Goal: Task Accomplishment & Management: Use online tool/utility

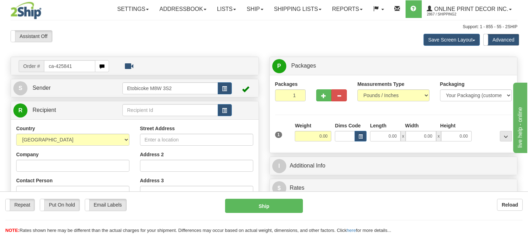
type input "ca-425841"
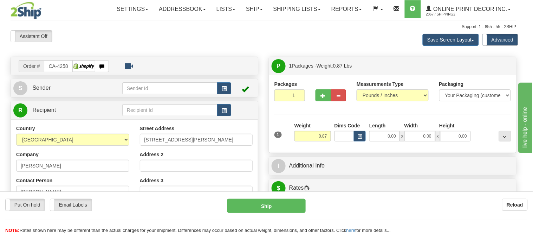
type input "NORTH YORK"
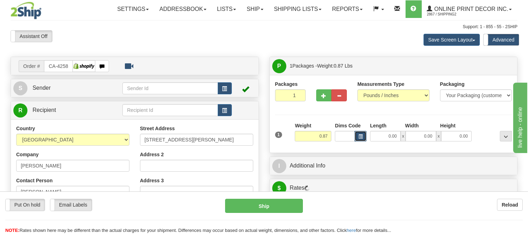
click at [359, 135] on span "button" at bounding box center [360, 137] width 4 height 4
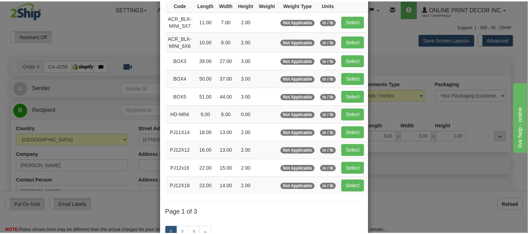
scroll to position [78, 0]
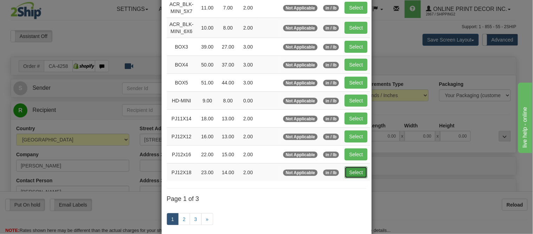
click at [355, 172] on button "Select" at bounding box center [356, 172] width 23 height 12
type input "PJ12X18"
type input "23.00"
type input "14.00"
type input "2.00"
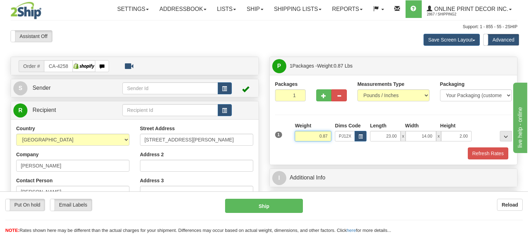
drag, startPoint x: 328, startPoint y: 133, endPoint x: 285, endPoint y: 136, distance: 43.0
click at [285, 136] on div "1 Weight 0.87 Dims Code x x" at bounding box center [393, 134] width 241 height 25
type input "3.98"
drag, startPoint x: 468, startPoint y: 136, endPoint x: 435, endPoint y: 133, distance: 33.6
click at [435, 133] on div "23.00 x 14.00 x 2.00" at bounding box center [421, 136] width 102 height 11
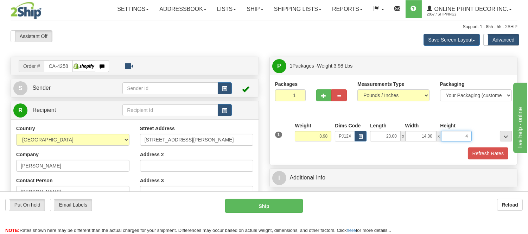
click button "Delete" at bounding box center [0, 0] width 0 height 0
type input "4.00"
click at [479, 153] on button "Refresh Rates" at bounding box center [488, 153] width 40 height 12
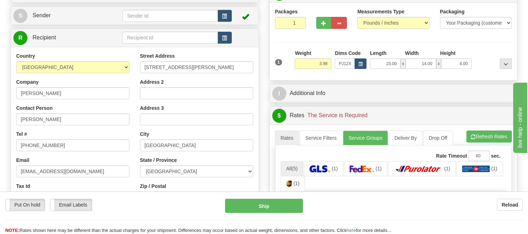
scroll to position [117, 0]
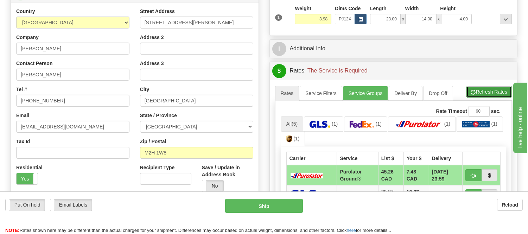
click at [472, 92] on span "button" at bounding box center [473, 92] width 5 height 5
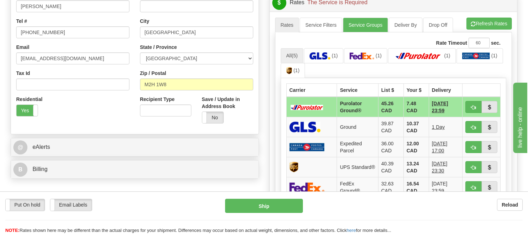
scroll to position [195, 0]
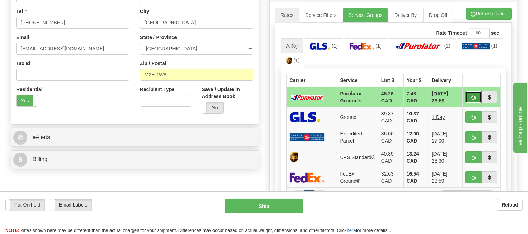
click at [475, 96] on span "button" at bounding box center [473, 97] width 5 height 5
type input "260"
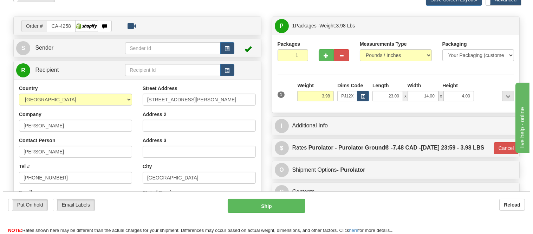
scroll to position [39, 0]
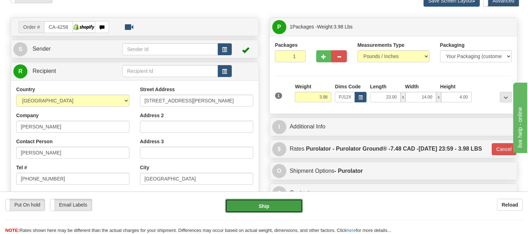
click at [299, 203] on button "Ship" at bounding box center [263, 206] width 77 height 14
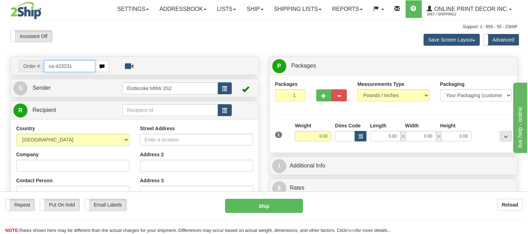
type input "ca-423231"
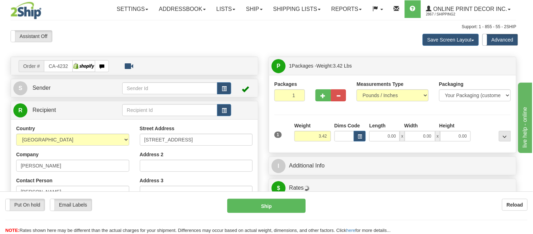
type input "NORTH YORK"
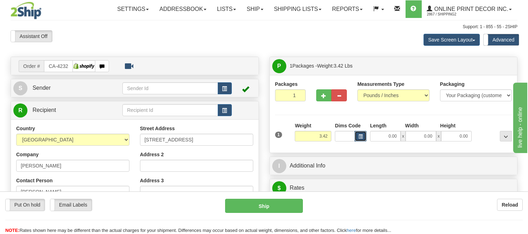
click at [361, 140] on button "button" at bounding box center [360, 136] width 12 height 11
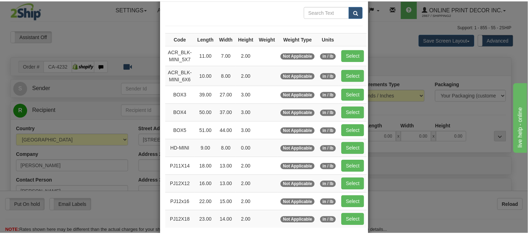
scroll to position [78, 0]
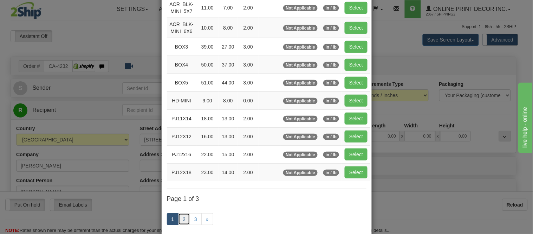
click at [178, 220] on link "2" at bounding box center [184, 219] width 12 height 12
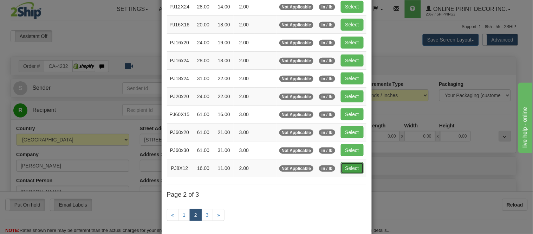
click at [347, 168] on button "Select" at bounding box center [352, 168] width 23 height 12
type input "PJ8X12"
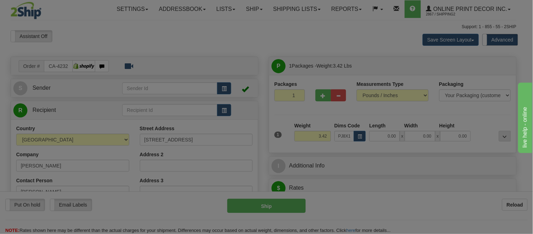
type input "16.00"
type input "11.00"
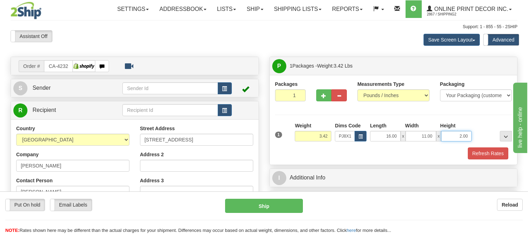
drag, startPoint x: 469, startPoint y: 139, endPoint x: 447, endPoint y: 138, distance: 21.8
click at [447, 138] on input "2.00" at bounding box center [456, 136] width 31 height 11
click button "Delete" at bounding box center [0, 0] width 0 height 0
type input "4.00"
drag, startPoint x: 329, startPoint y: 138, endPoint x: 312, endPoint y: 146, distance: 19.5
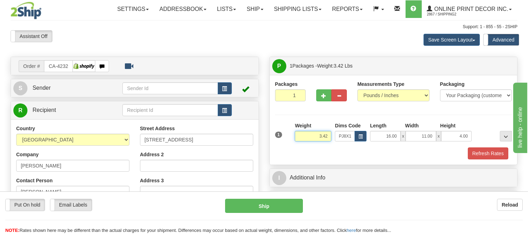
click at [312, 146] on div "Weight 3.42" at bounding box center [313, 134] width 40 height 25
click button "Delete" at bounding box center [0, 0] width 0 height 0
type input "4.00"
click at [473, 152] on button "Refresh Rates" at bounding box center [488, 153] width 40 height 12
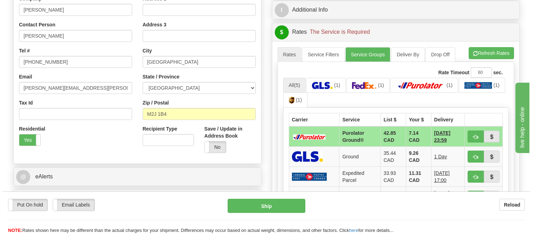
scroll to position [156, 0]
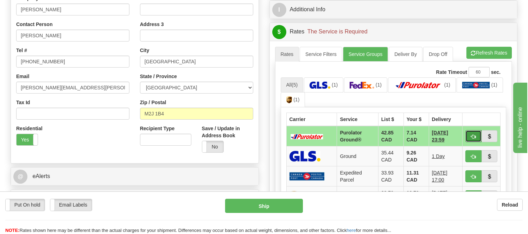
click at [473, 131] on button "button" at bounding box center [473, 136] width 16 height 12
type input "260"
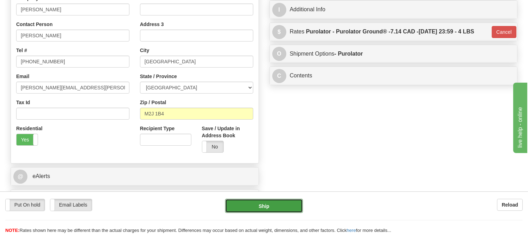
click at [278, 201] on button "Ship" at bounding box center [263, 206] width 77 height 14
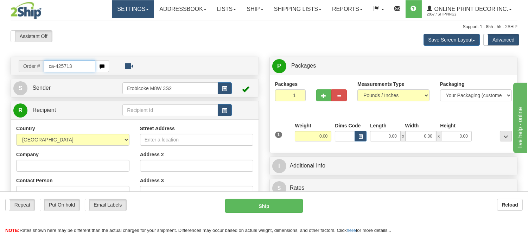
type input "ca-425713"
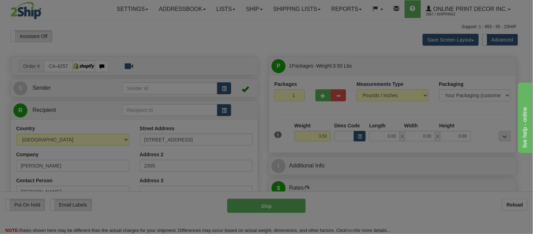
type input "TORONTO"
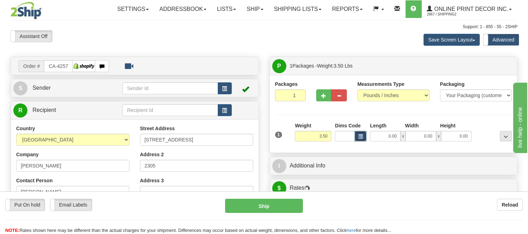
click at [364, 135] on button "button" at bounding box center [360, 136] width 12 height 11
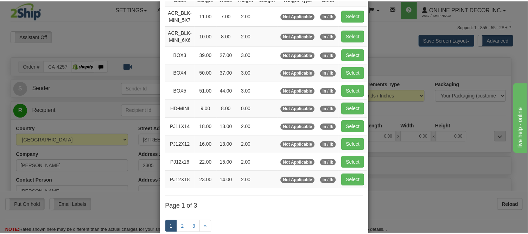
scroll to position [78, 0]
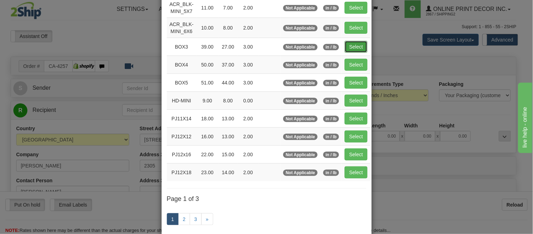
click at [348, 47] on button "Select" at bounding box center [356, 47] width 23 height 12
type input "BOX3"
type input "39.00"
type input "27.00"
type input "3.00"
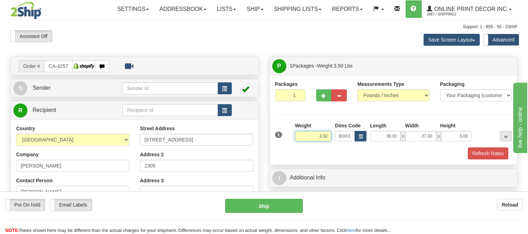
drag, startPoint x: 329, startPoint y: 135, endPoint x: 296, endPoint y: 135, distance: 33.1
click at [296, 135] on input "3.50" at bounding box center [313, 136] width 37 height 11
type input "9.98"
click at [499, 153] on button "Refresh Rates" at bounding box center [488, 153] width 40 height 12
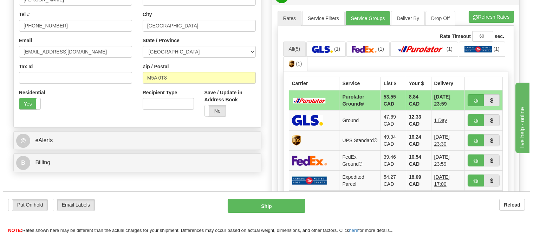
scroll to position [195, 0]
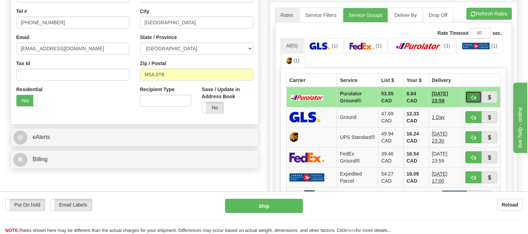
click at [474, 95] on span "button" at bounding box center [473, 97] width 5 height 5
type input "260"
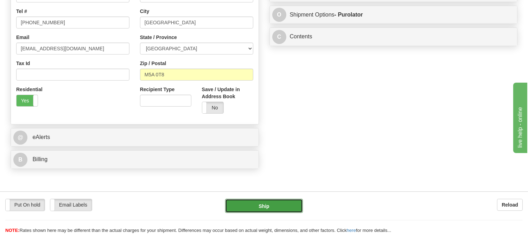
click at [266, 208] on button "Ship" at bounding box center [263, 206] width 77 height 14
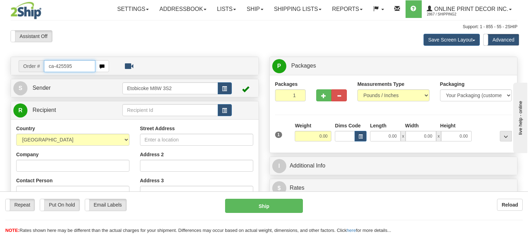
type input "ca-425595"
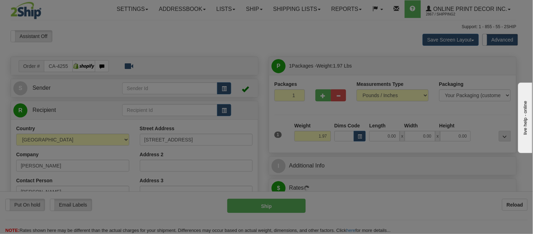
type input "[GEOGRAPHIC_DATA]"
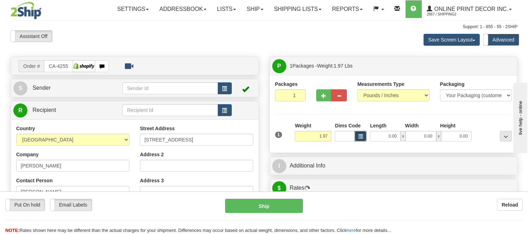
click at [357, 136] on button "button" at bounding box center [360, 136] width 12 height 11
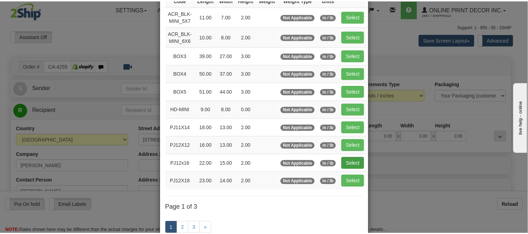
scroll to position [78, 0]
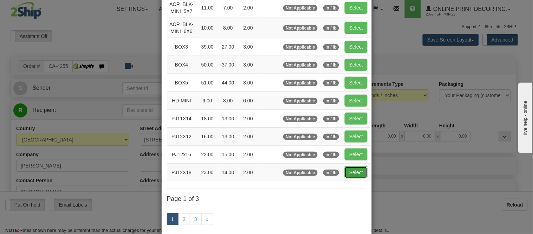
click at [357, 168] on button "Select" at bounding box center [356, 172] width 23 height 12
type input "PJ12X18"
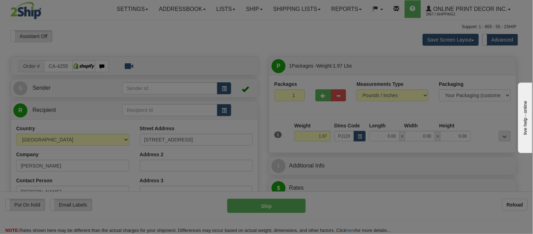
type input "23.00"
type input "14.00"
type input "2.00"
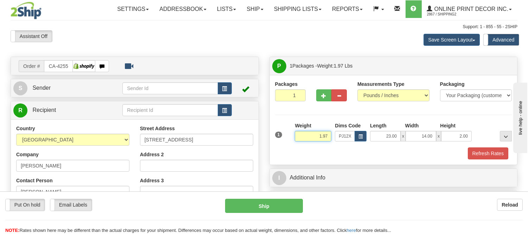
drag, startPoint x: 328, startPoint y: 136, endPoint x: 312, endPoint y: 145, distance: 19.0
click at [312, 145] on div "Weight 1.97" at bounding box center [313, 134] width 40 height 25
click at [470, 150] on button "Refresh Rates" at bounding box center [488, 153] width 40 height 12
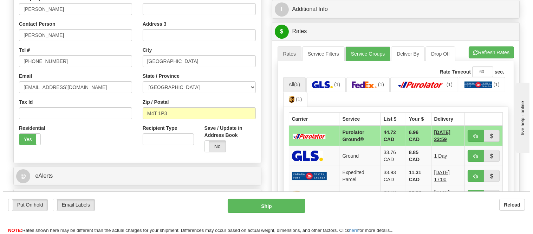
scroll to position [158, 0]
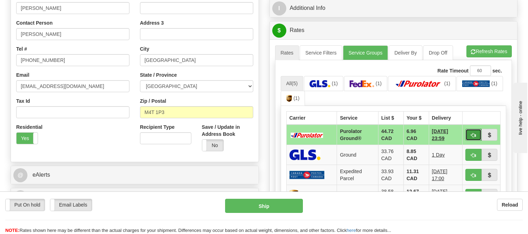
click at [472, 133] on span "button" at bounding box center [473, 135] width 5 height 5
type input "260"
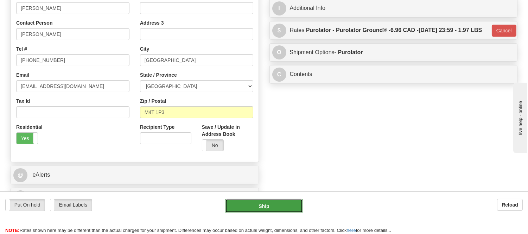
click at [255, 206] on button "Ship" at bounding box center [263, 206] width 77 height 14
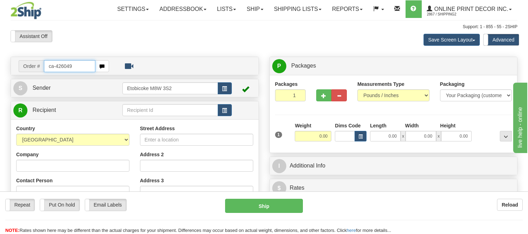
type input "ca-426049"
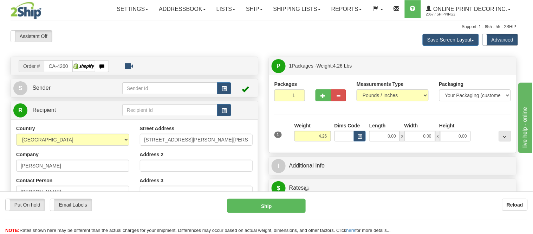
type input "[GEOGRAPHIC_DATA]"
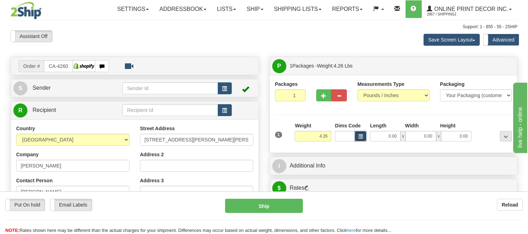
click at [360, 136] on span "button" at bounding box center [360, 137] width 4 height 4
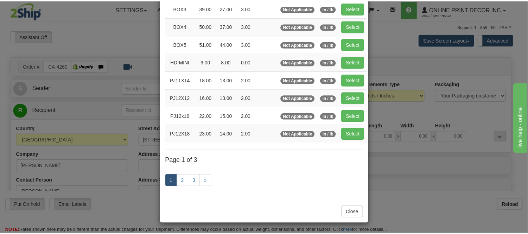
scroll to position [117, 0]
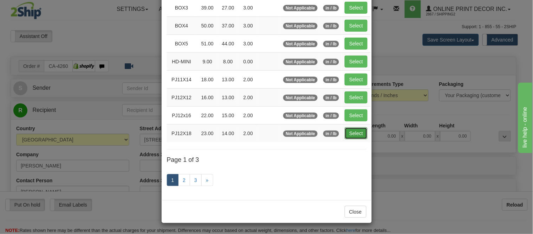
click at [350, 131] on button "Select" at bounding box center [356, 133] width 23 height 12
type input "PJ12X18"
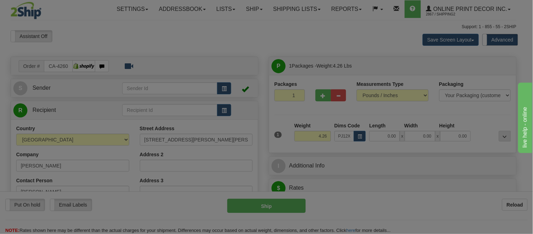
type input "23.00"
type input "14.00"
type input "2.00"
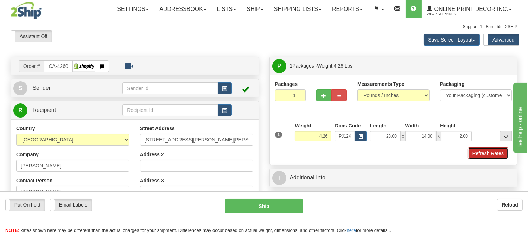
click at [501, 155] on button "Refresh Rates" at bounding box center [488, 153] width 40 height 12
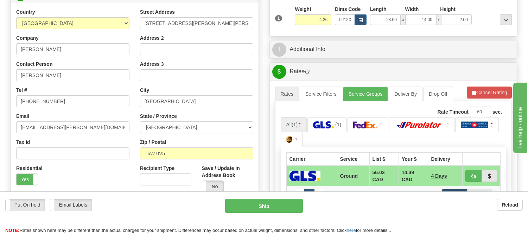
scroll to position [121, 0]
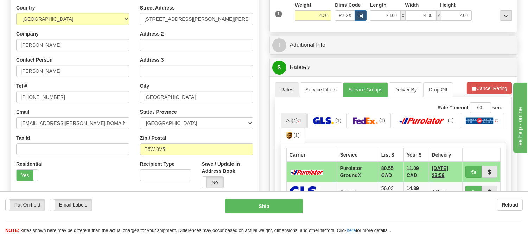
click at [483, 82] on div "A change has been made which could impact your rate estimate. To ensure the est…" at bounding box center [393, 82] width 237 height 0
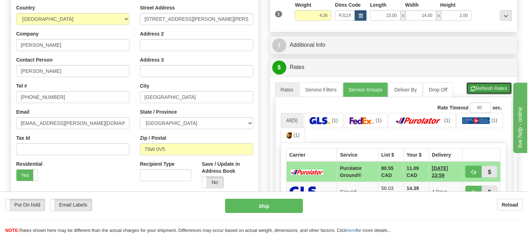
click at [483, 85] on button "Refresh Rates" at bounding box center [488, 88] width 45 height 12
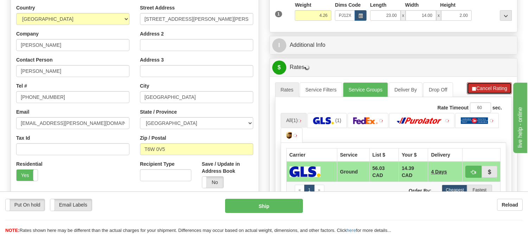
click at [483, 85] on button "Cancel Rating" at bounding box center [489, 88] width 45 height 12
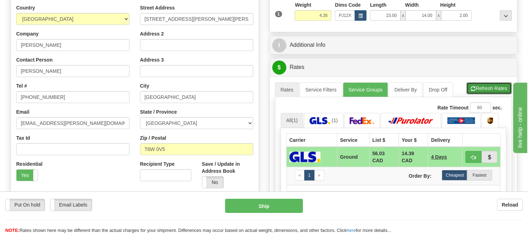
click at [483, 85] on button "Refresh Rates" at bounding box center [488, 88] width 45 height 12
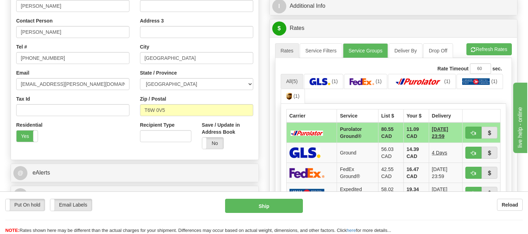
scroll to position [238, 0]
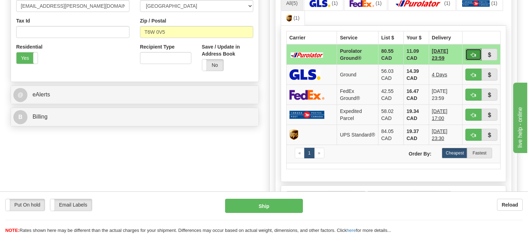
click at [472, 59] on button "button" at bounding box center [473, 55] width 16 height 12
type input "260"
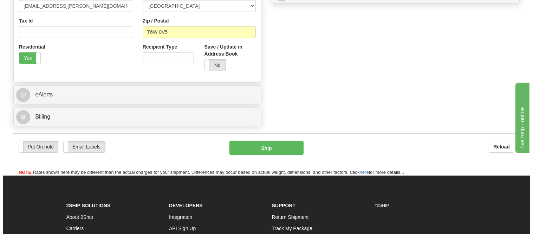
scroll to position [121, 0]
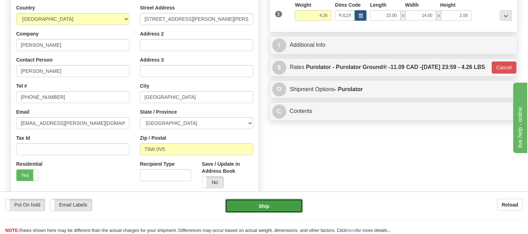
click at [285, 201] on button "Ship" at bounding box center [263, 206] width 77 height 14
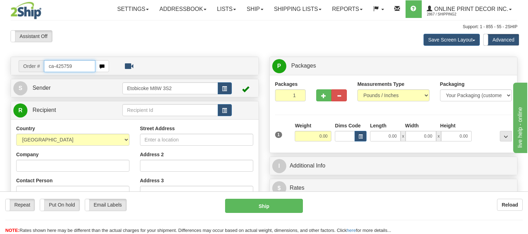
type input "ca-425759"
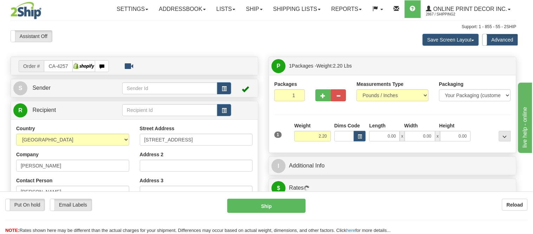
type input "GUELPH"
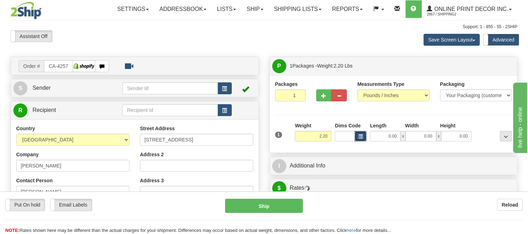
click at [361, 138] on span "button" at bounding box center [360, 137] width 4 height 4
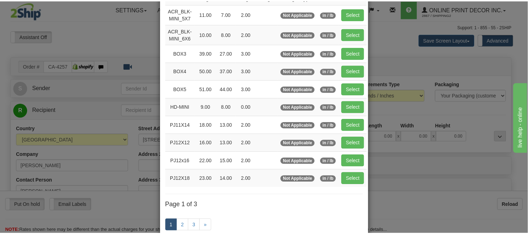
scroll to position [78, 0]
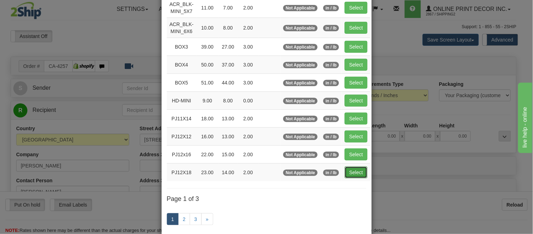
click at [350, 174] on button "Select" at bounding box center [356, 172] width 23 height 12
type input "PJ12X18"
type input "23.00"
type input "14.00"
type input "2.00"
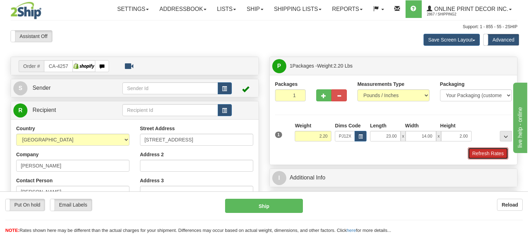
click at [478, 156] on button "Refresh Rates" at bounding box center [488, 153] width 40 height 12
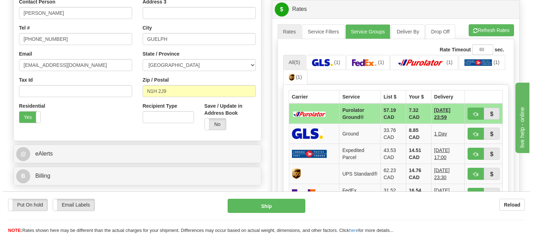
scroll to position [220, 0]
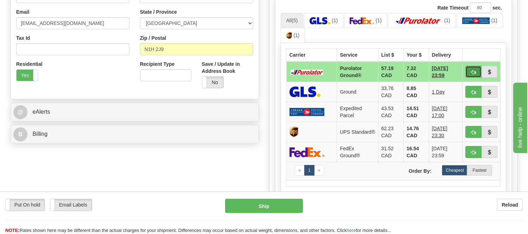
click at [472, 67] on button "button" at bounding box center [473, 72] width 16 height 12
type input "260"
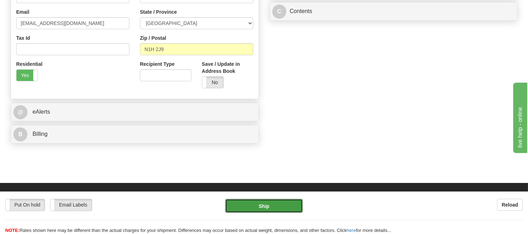
click at [276, 205] on button "Ship" at bounding box center [263, 206] width 77 height 14
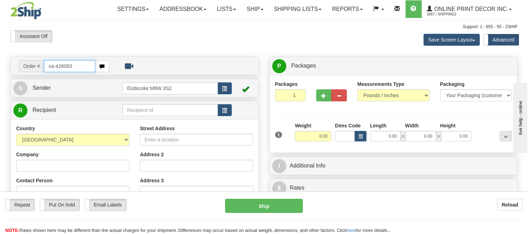
type input "ca-426093"
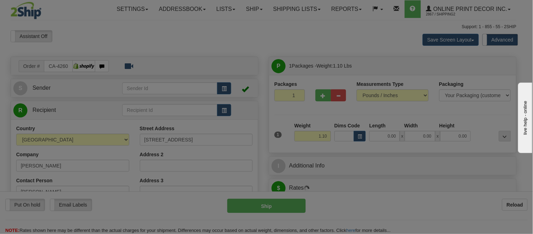
type input "[GEOGRAPHIC_DATA]"
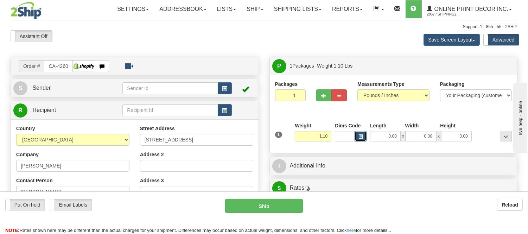
click at [359, 136] on span "button" at bounding box center [360, 137] width 4 height 4
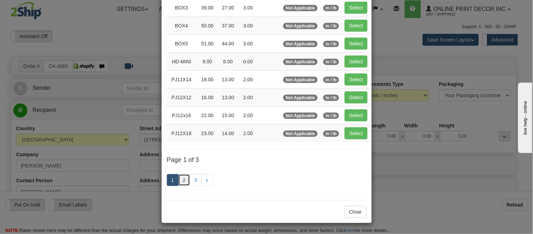
click at [182, 177] on link "2" at bounding box center [184, 180] width 12 height 12
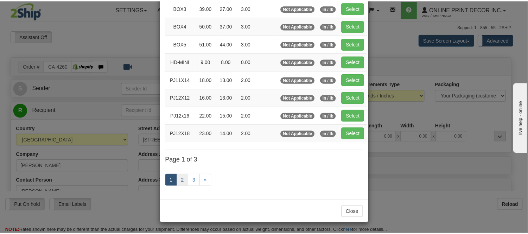
scroll to position [114, 0]
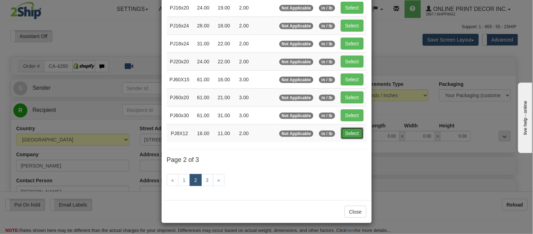
click at [351, 133] on button "Select" at bounding box center [352, 133] width 23 height 12
type input "PJ8X12"
type input "16.00"
type input "11.00"
type input "2.00"
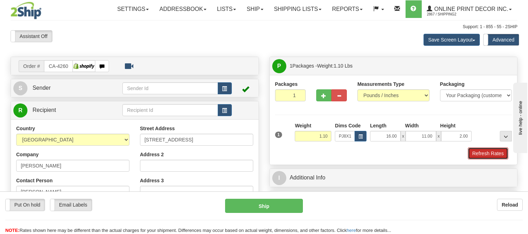
click at [486, 157] on button "Refresh Rates" at bounding box center [488, 153] width 40 height 12
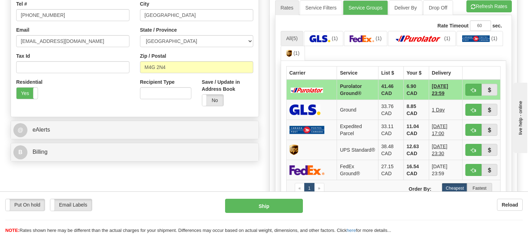
scroll to position [257, 0]
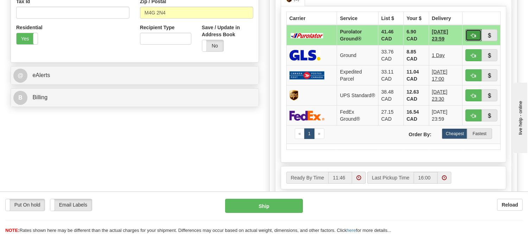
click at [473, 32] on button "button" at bounding box center [473, 35] width 16 height 12
type input "260"
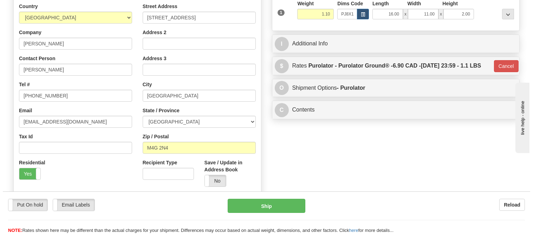
scroll to position [101, 0]
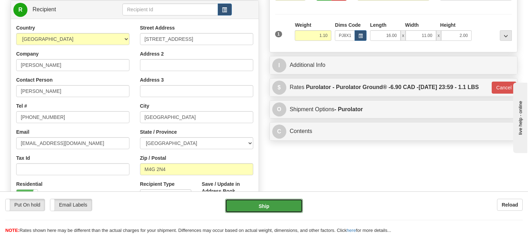
click at [265, 205] on button "Ship" at bounding box center [263, 206] width 77 height 14
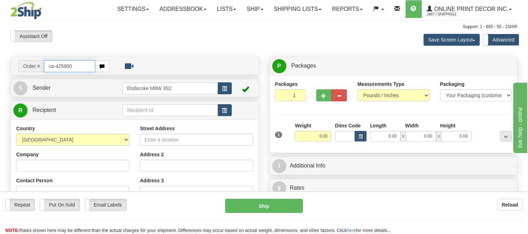
type input "ca-425900"
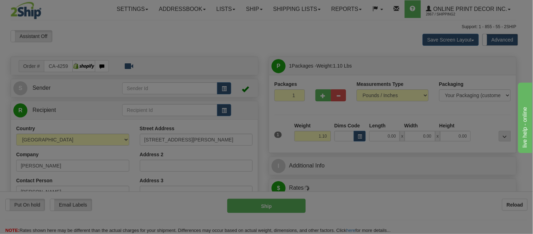
type input "[GEOGRAPHIC_DATA]"
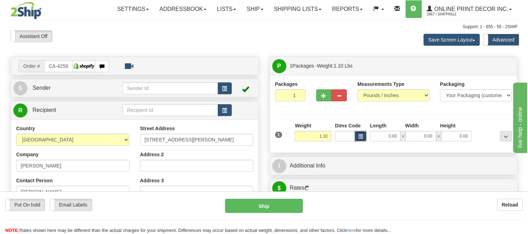
click at [363, 135] on button "button" at bounding box center [360, 136] width 12 height 11
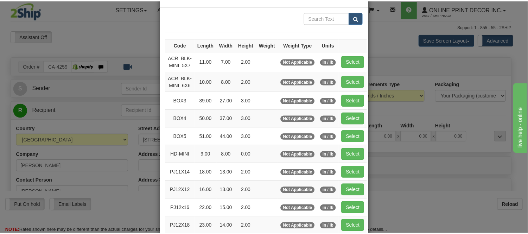
scroll to position [78, 0]
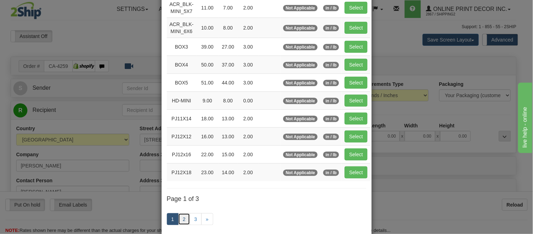
click at [181, 217] on link "2" at bounding box center [184, 219] width 12 height 12
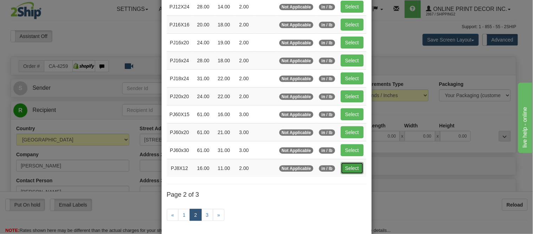
click at [346, 171] on button "Select" at bounding box center [352, 168] width 23 height 12
type input "PJ8X12"
type input "16.00"
type input "11.00"
type input "2.00"
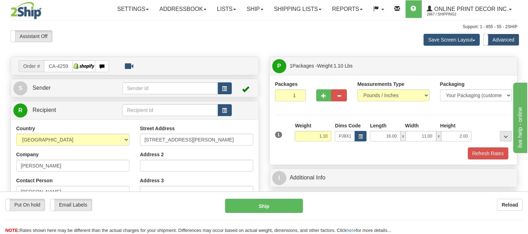
click at [479, 160] on div "Packages 1 1 Measurements Type" at bounding box center [394, 120] width 248 height 90
click at [480, 155] on button "Refresh Rates" at bounding box center [488, 153] width 40 height 12
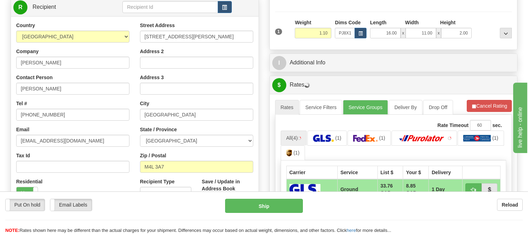
scroll to position [117, 0]
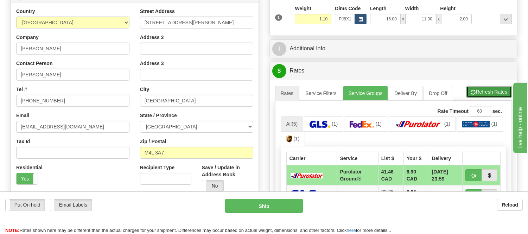
click at [471, 87] on button "Refresh Rates" at bounding box center [488, 92] width 45 height 12
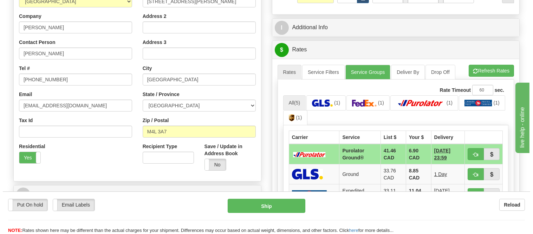
scroll to position [195, 0]
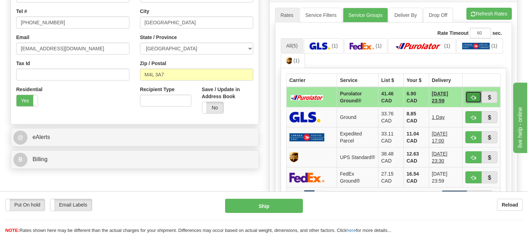
click at [466, 96] on button "button" at bounding box center [473, 97] width 16 height 12
type input "260"
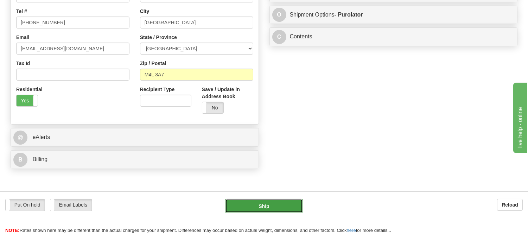
click at [282, 207] on button "Ship" at bounding box center [263, 206] width 77 height 14
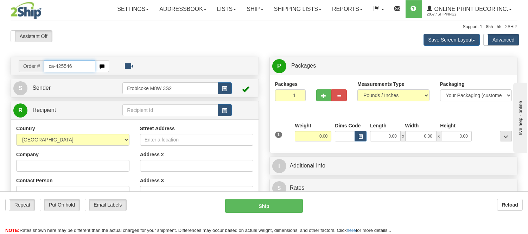
type input "ca-425546"
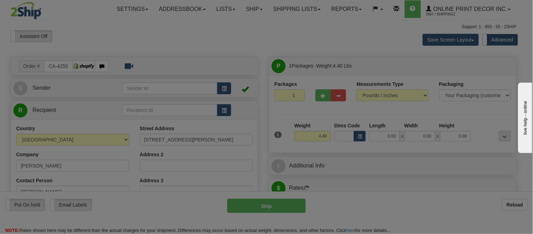
type input "DELTA"
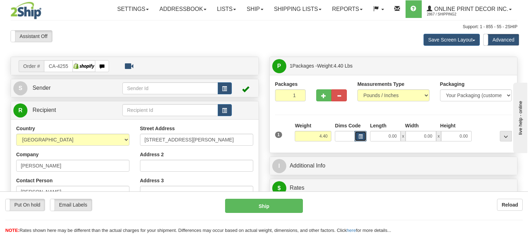
click at [361, 140] on button "button" at bounding box center [360, 136] width 12 height 11
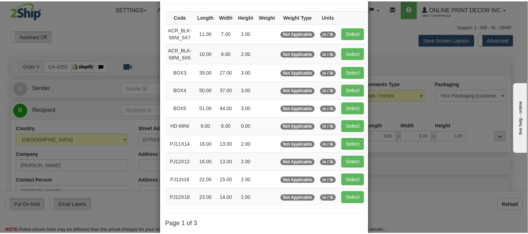
scroll to position [39, 0]
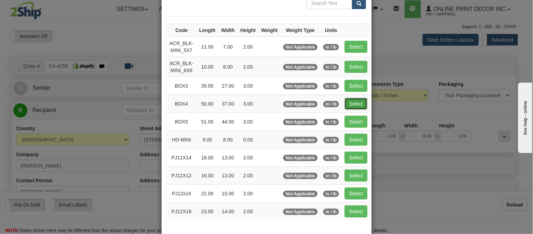
click at [354, 103] on button "Select" at bounding box center [356, 104] width 23 height 12
type input "BOX4"
type input "50.00"
type input "37.00"
type input "3.00"
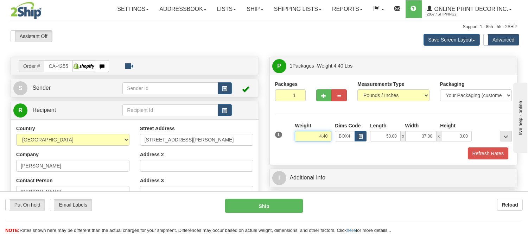
drag, startPoint x: 329, startPoint y: 135, endPoint x: 298, endPoint y: 140, distance: 32.0
click at [298, 140] on input "4.40" at bounding box center [313, 136] width 37 height 11
type input "17.98"
click at [325, 98] on span "button" at bounding box center [323, 96] width 5 height 5
radio input "true"
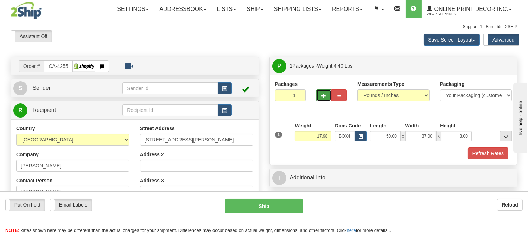
type input "2"
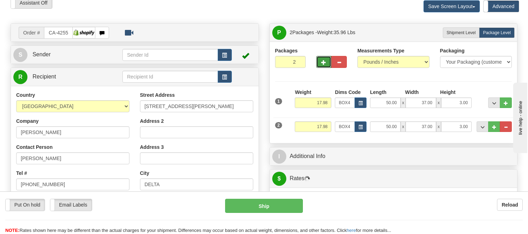
scroll to position [78, 0]
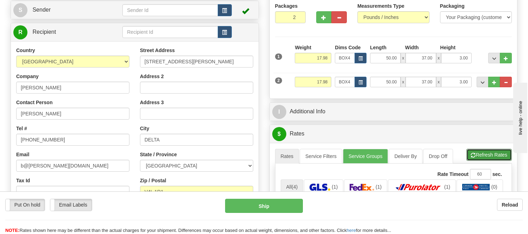
click at [473, 154] on span "button" at bounding box center [473, 155] width 5 height 5
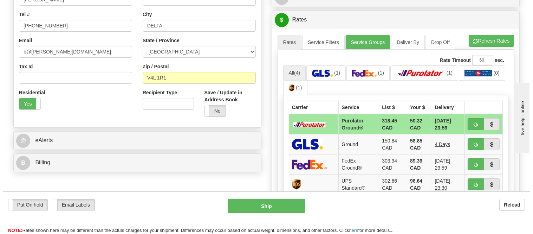
scroll to position [234, 0]
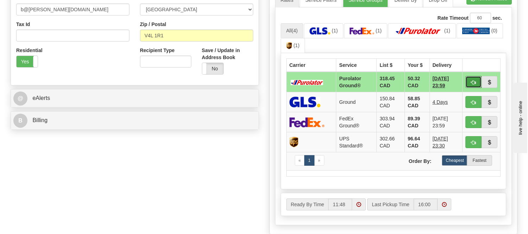
click at [476, 76] on button "button" at bounding box center [473, 82] width 16 height 12
type input "260"
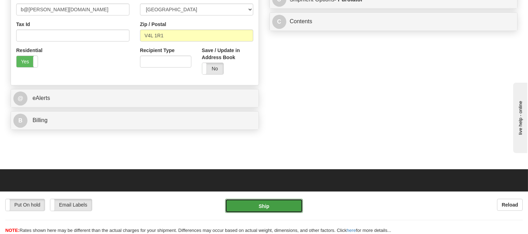
click at [269, 212] on button "Ship" at bounding box center [263, 206] width 77 height 14
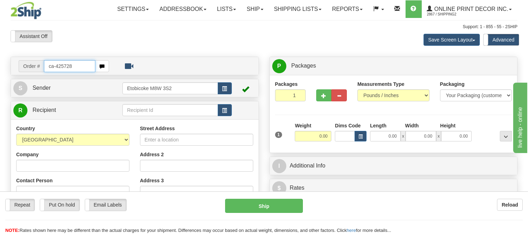
type input "ca-425728"
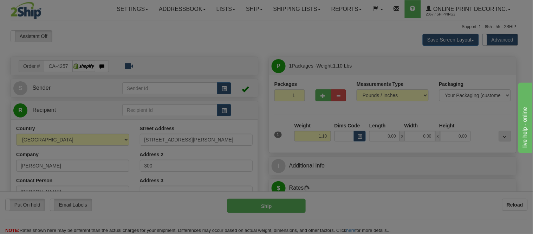
type input "MONTREAL"
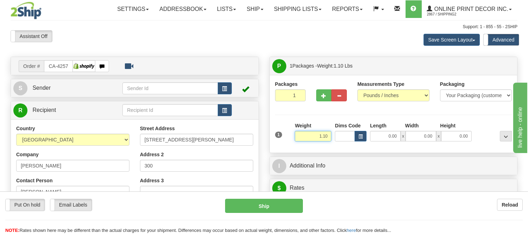
drag, startPoint x: 328, startPoint y: 135, endPoint x: 306, endPoint y: 134, distance: 21.8
click at [306, 134] on input "1.10" at bounding box center [313, 136] width 37 height 11
type input "16.98"
click at [358, 139] on button "button" at bounding box center [360, 136] width 12 height 11
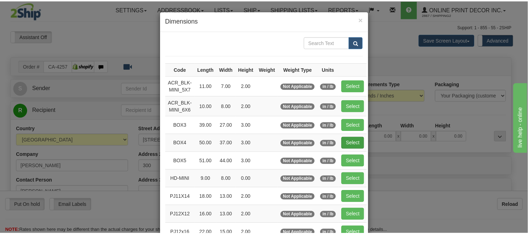
scroll to position [39, 0]
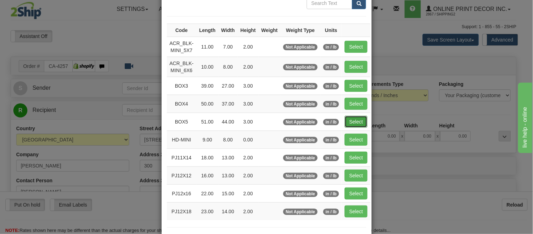
click at [359, 119] on button "Select" at bounding box center [356, 122] width 23 height 12
type input "BOX5"
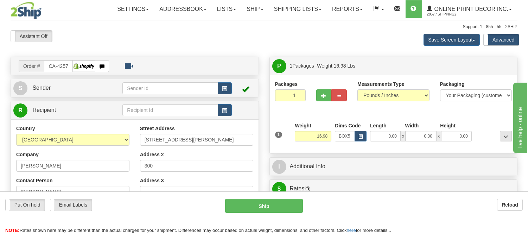
type input "51.00"
type input "44.00"
type input "3.00"
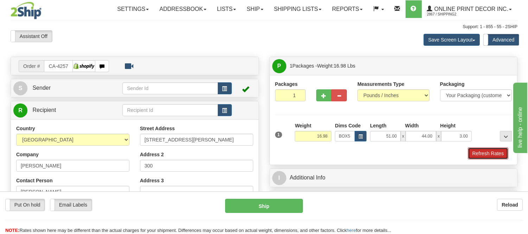
click at [485, 149] on button "Refresh Rates" at bounding box center [488, 153] width 40 height 12
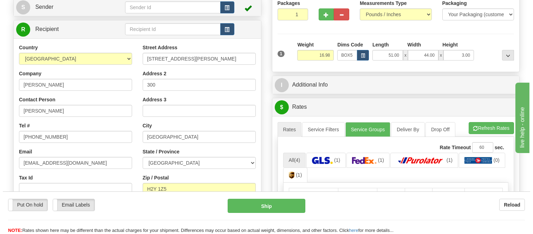
scroll to position [68, 0]
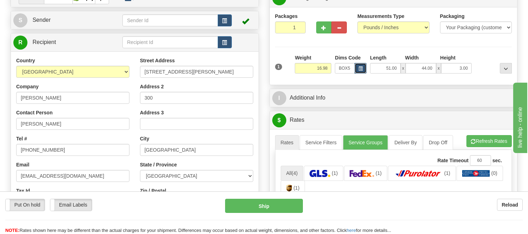
click at [363, 71] on button "button" at bounding box center [360, 68] width 12 height 11
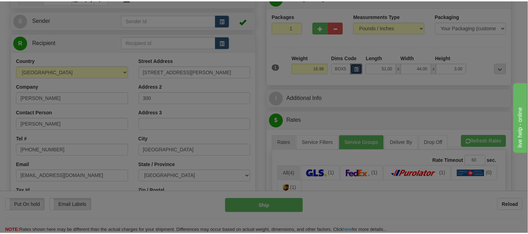
scroll to position [0, 0]
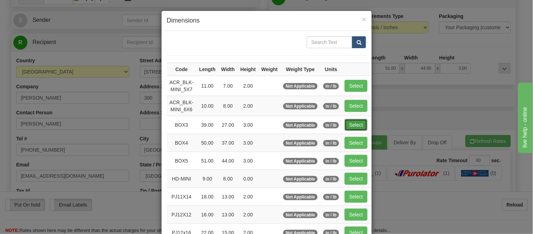
drag, startPoint x: 346, startPoint y: 120, endPoint x: 351, endPoint y: 120, distance: 4.2
click at [347, 120] on button "Select" at bounding box center [356, 125] width 23 height 12
type input "BOX3"
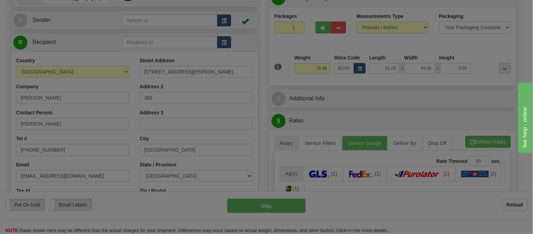
type input "39.00"
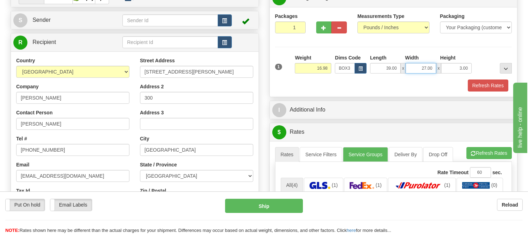
drag, startPoint x: 433, startPoint y: 67, endPoint x: 419, endPoint y: 70, distance: 14.8
click at [419, 70] on input "27.00" at bounding box center [420, 68] width 31 height 11
type input "39.00"
click at [482, 85] on button "Refresh Rates" at bounding box center [488, 85] width 40 height 12
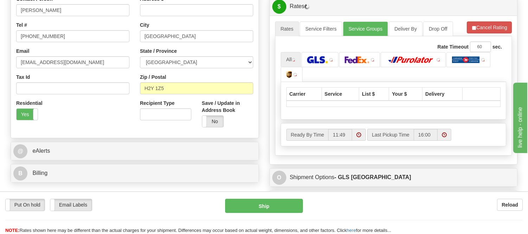
scroll to position [185, 0]
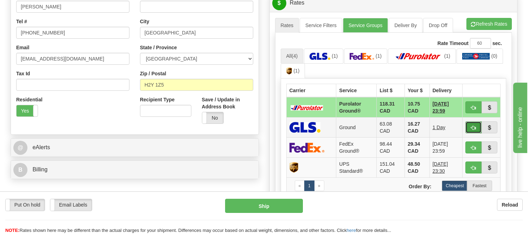
click at [471, 127] on span "button" at bounding box center [473, 128] width 5 height 5
type input "1"
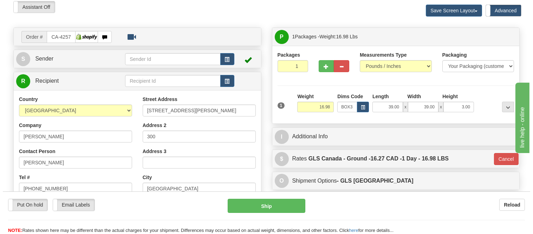
scroll to position [29, 0]
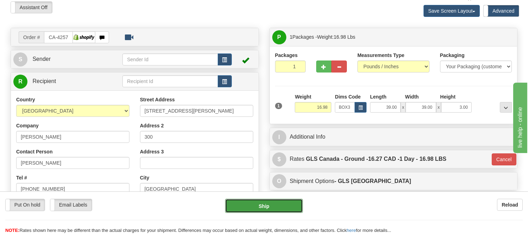
click at [269, 211] on button "Ship" at bounding box center [263, 206] width 77 height 14
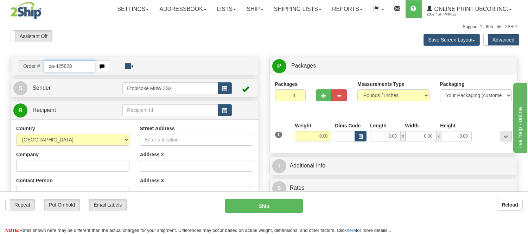
type input "ca-425828"
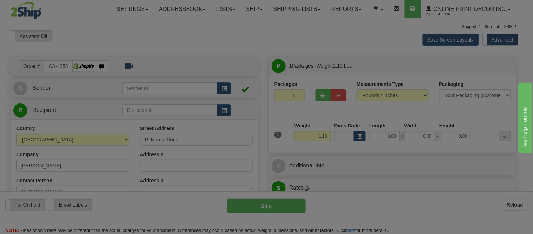
type input "WHITBY"
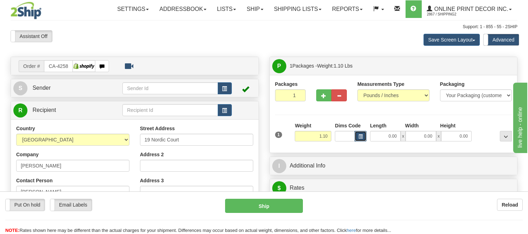
click at [360, 133] on button "button" at bounding box center [360, 136] width 12 height 11
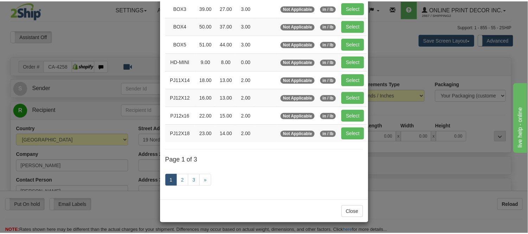
scroll to position [39, 0]
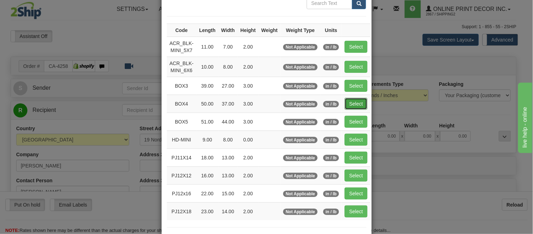
click at [346, 100] on button "Select" at bounding box center [356, 104] width 23 height 12
type input "BOX4"
type input "50.00"
type input "37.00"
type input "3.00"
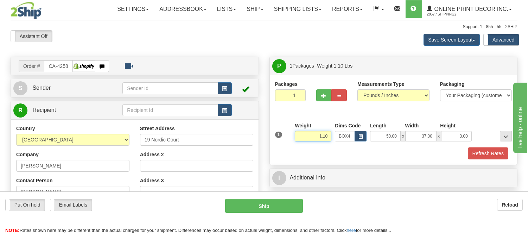
drag, startPoint x: 327, startPoint y: 135, endPoint x: 308, endPoint y: 137, distance: 19.1
click at [308, 137] on input "1.10" at bounding box center [313, 136] width 37 height 11
type input "17.98"
click at [501, 156] on button "Refresh Rates" at bounding box center [488, 153] width 40 height 12
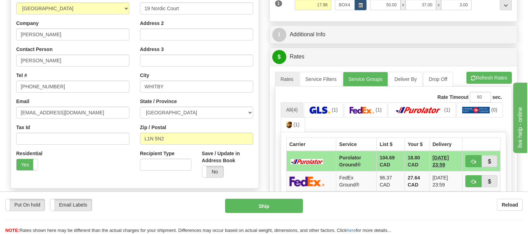
scroll to position [156, 0]
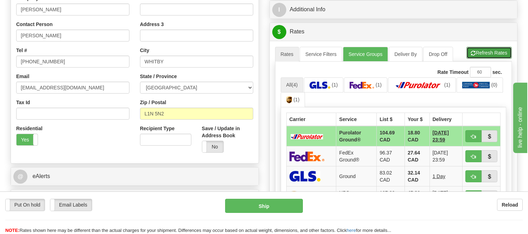
click at [485, 52] on button "Refresh Rates" at bounding box center [488, 53] width 45 height 12
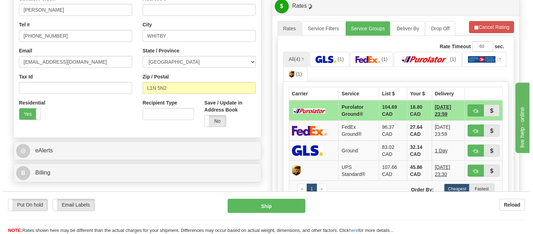
scroll to position [195, 0]
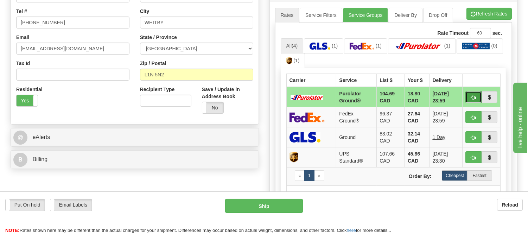
click at [472, 96] on span "button" at bounding box center [473, 97] width 5 height 5
type input "260"
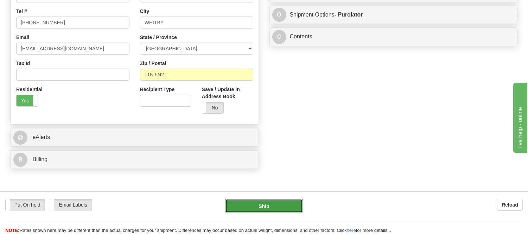
click at [239, 204] on button "Ship" at bounding box center [263, 206] width 77 height 14
